Goal: Information Seeking & Learning: Learn about a topic

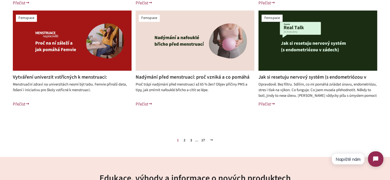
click at [184, 141] on link "2" at bounding box center [184, 141] width 6 height 8
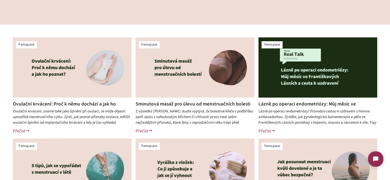
click at [286, 104] on link "Lázně po operaci endometriózy: Můj měsíc ve Františkových Lázních a cesta k uzd…" at bounding box center [306, 107] width 97 height 14
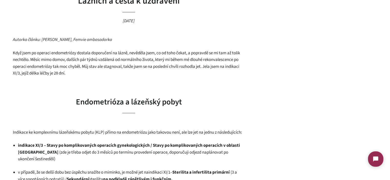
click at [106, 69] on span "Když jsem po operaci endometriózy dostala doporučení na lázně, nevěděla jsem, c…" at bounding box center [126, 63] width 227 height 27
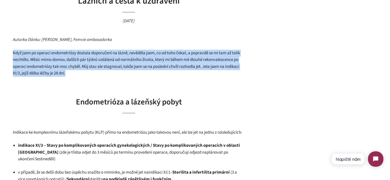
click at [106, 69] on span "Když jsem po operaci endometriózy dostala doporučení na lázně, nevěděla jsem, c…" at bounding box center [126, 63] width 227 height 27
click at [129, 77] on p "Když jsem po operaci endometriózy dostala doporučení na lázně, nevěděla jsem, c…" at bounding box center [129, 63] width 232 height 27
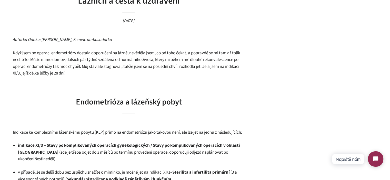
click at [113, 67] on span "Když jsem po operaci endometriózy dostala doporučení na lázně, nevěděla jsem, c…" at bounding box center [126, 63] width 227 height 27
click at [134, 74] on p "Když jsem po operaci endometriózy dostala doporučení na lázně, nevěděla jsem, c…" at bounding box center [129, 63] width 232 height 27
click at [32, 62] on span "Když jsem po operaci endometriózy dostala doporučení na lázně, nevěděla jsem, c…" at bounding box center [126, 63] width 227 height 27
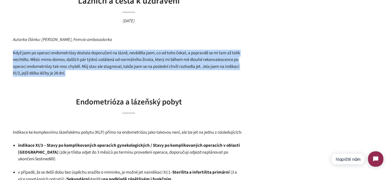
click at [32, 62] on span "Když jsem po operaci endometriózy dostala doporučení na lázně, nevěděla jsem, c…" at bounding box center [126, 63] width 227 height 27
click at [97, 70] on p "Když jsem po operaci endometriózy dostala doporučení na lázně, nevěděla jsem, c…" at bounding box center [129, 63] width 232 height 27
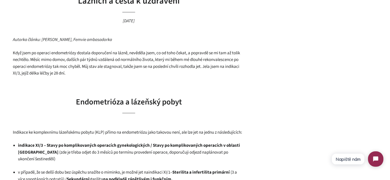
scroll to position [128, 0]
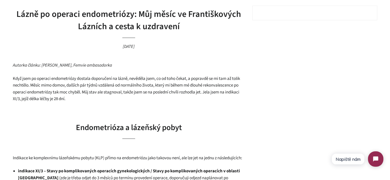
click at [108, 87] on span "Když jsem po operaci endometriózy dostala doporučení na lázně, nevěděla jsem, c…" at bounding box center [126, 89] width 227 height 27
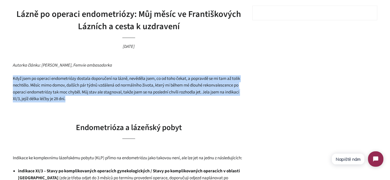
click at [108, 87] on span "Když jsem po operaci endometriózy dostala doporučení na lázně, nevěděla jsem, c…" at bounding box center [126, 89] width 227 height 27
click at [122, 97] on p "Když jsem po operaci endometriózy dostala doporučení na lázně, nevěděla jsem, c…" at bounding box center [129, 88] width 232 height 27
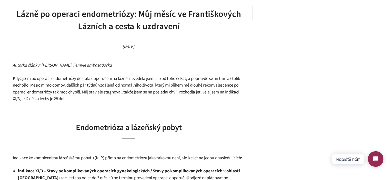
click at [52, 92] on span "Když jsem po operaci endometriózy dostala doporučení na lázně, nevěděla jsem, c…" at bounding box center [126, 89] width 227 height 27
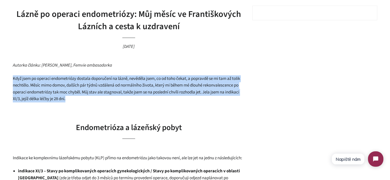
click at [52, 92] on span "Když jsem po operaci endometriózy dostala doporučení na lázně, nevěděla jsem, c…" at bounding box center [126, 89] width 227 height 27
